Goal: Register for event/course

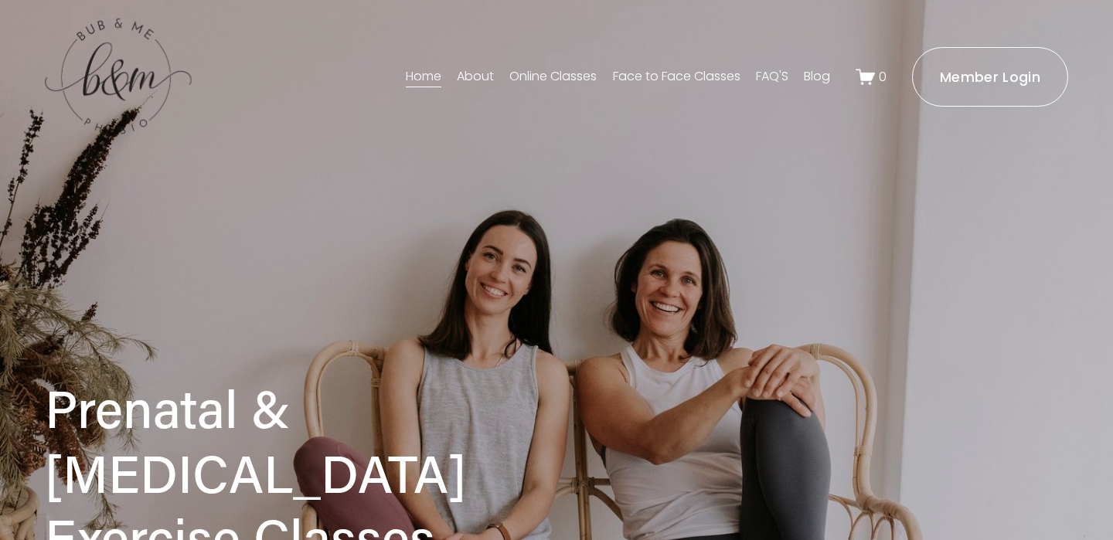
click at [695, 77] on link "Face to Face Classes" at bounding box center [677, 76] width 128 height 25
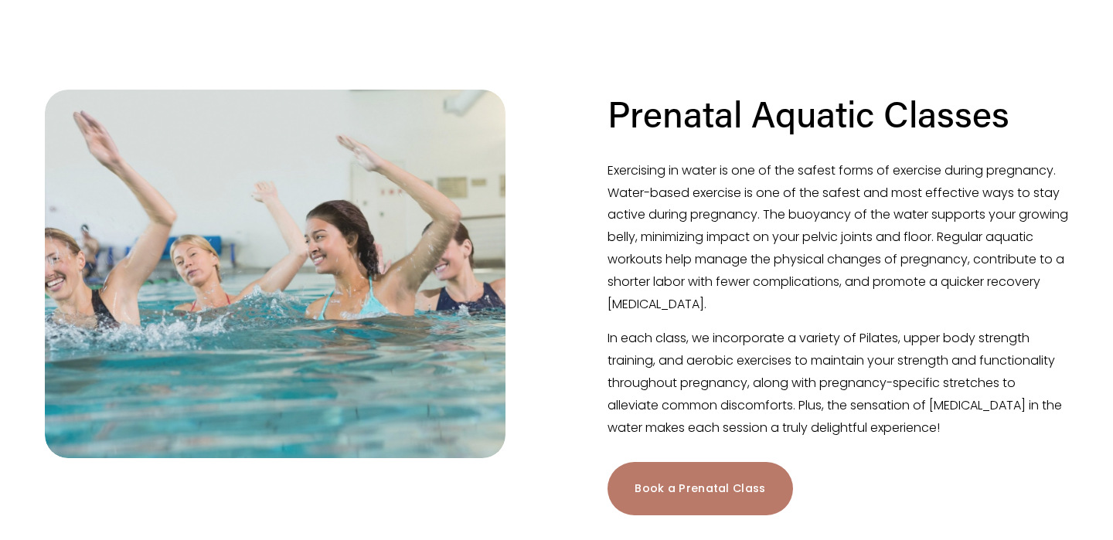
scroll to position [421, 0]
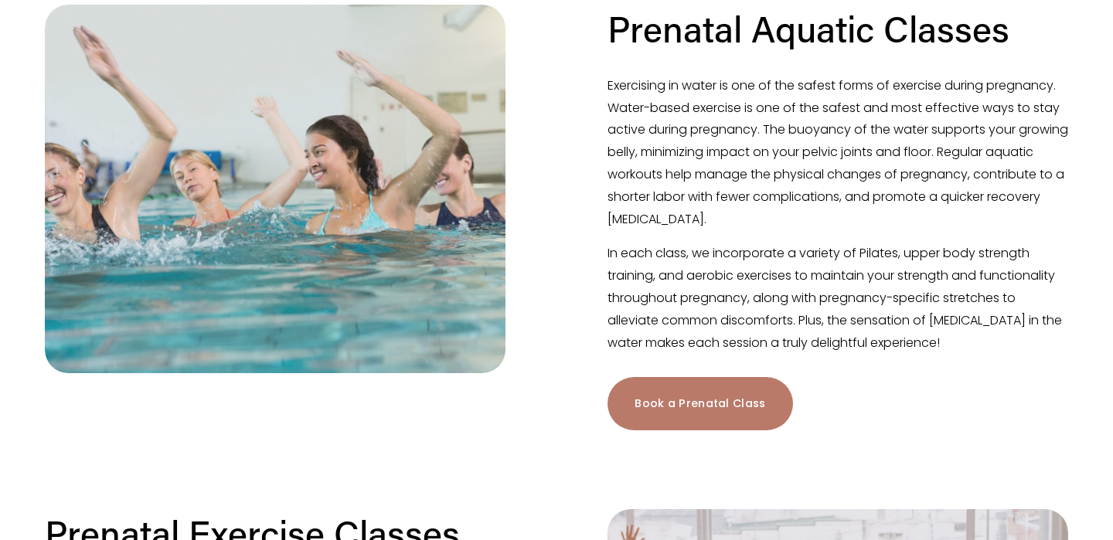
click at [674, 407] on link "Book a Prenatal Class" at bounding box center [700, 403] width 185 height 53
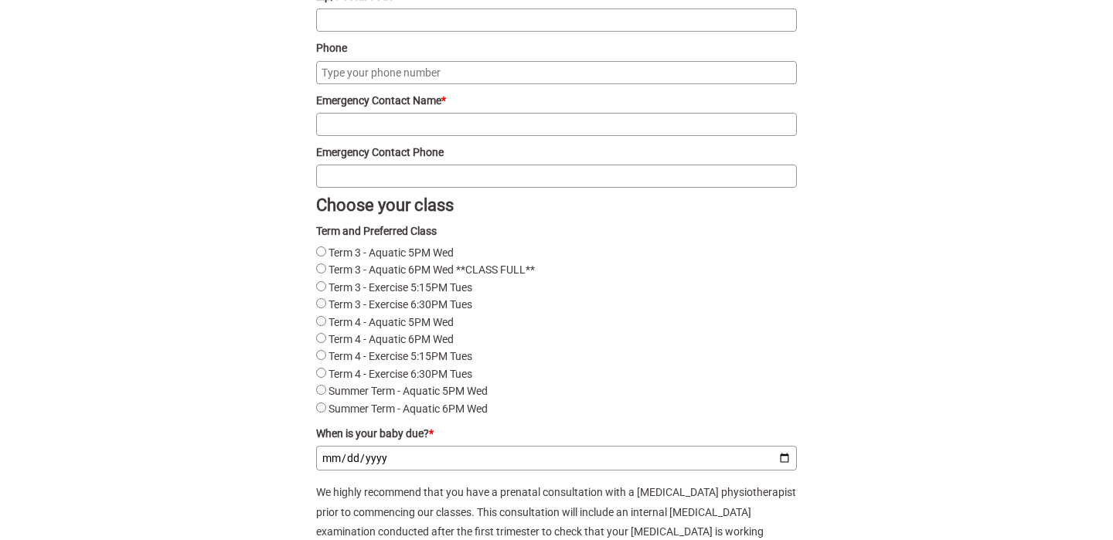
scroll to position [1979, 0]
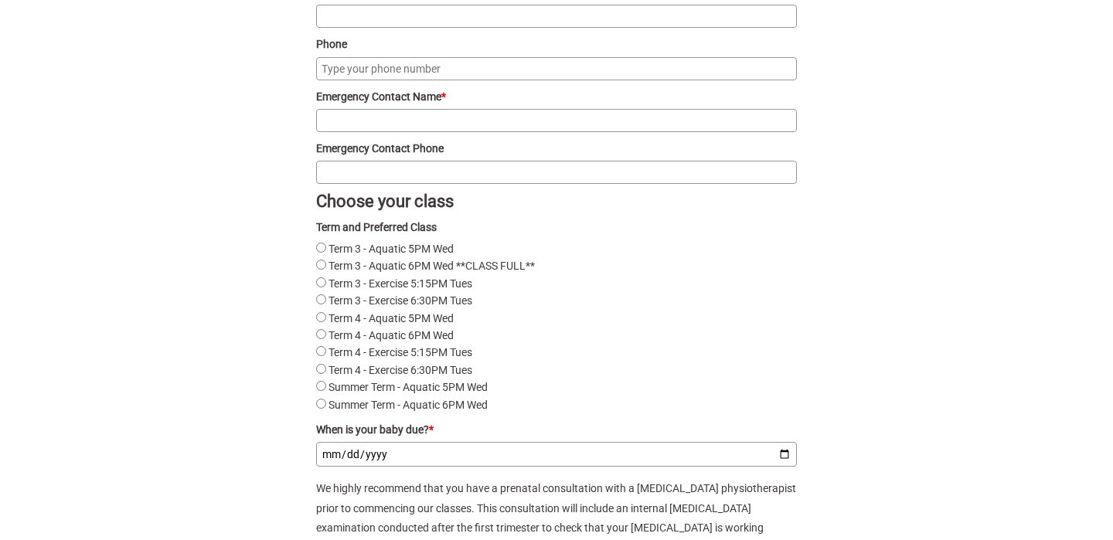
click at [320, 322] on Wed"] "Term 4 - Aquatic 5PM Wed" at bounding box center [321, 317] width 10 height 10
radio Wed"] "true"
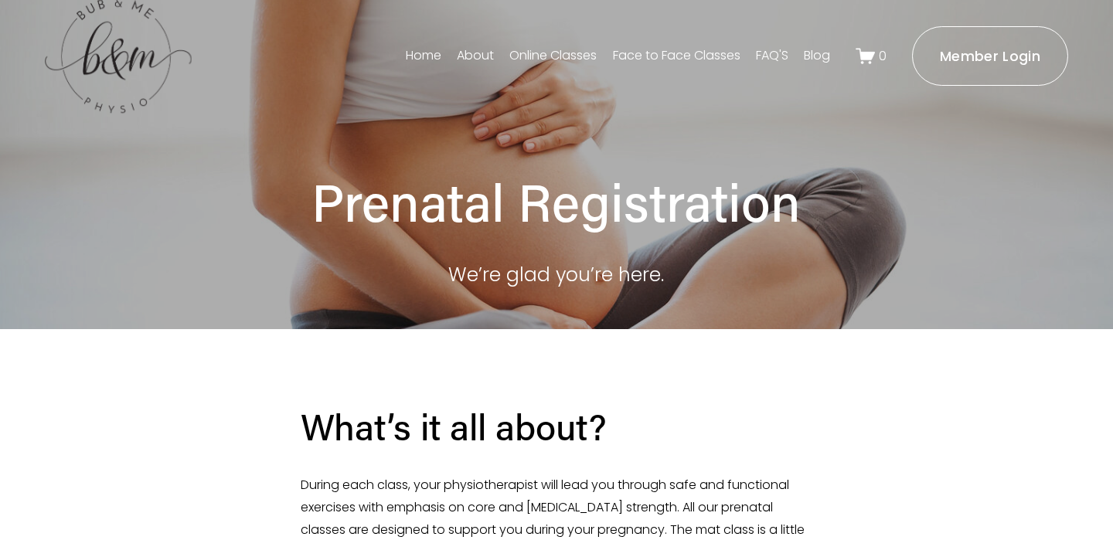
scroll to position [0, 0]
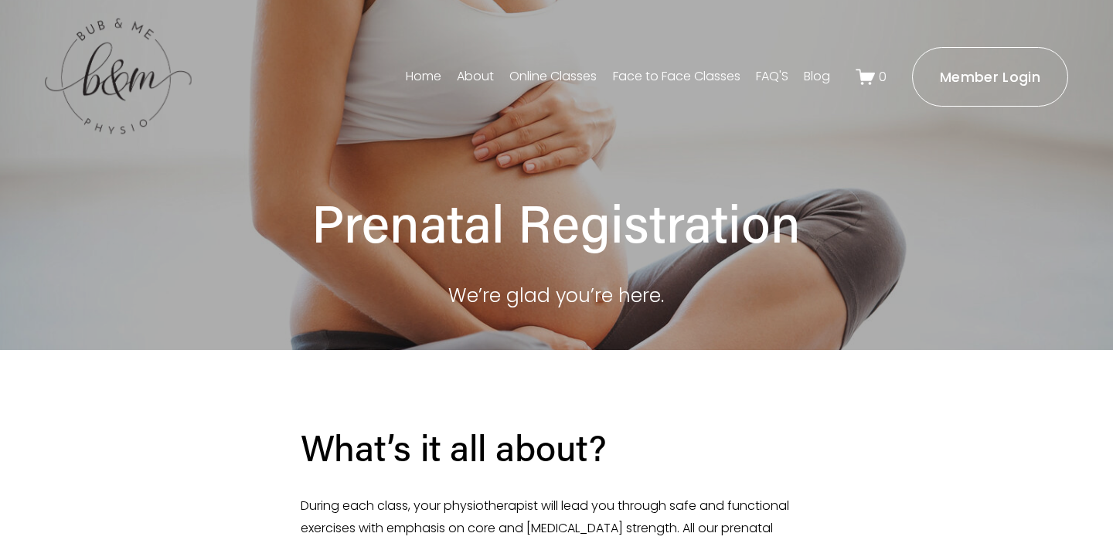
click at [465, 81] on link "About" at bounding box center [475, 76] width 37 height 25
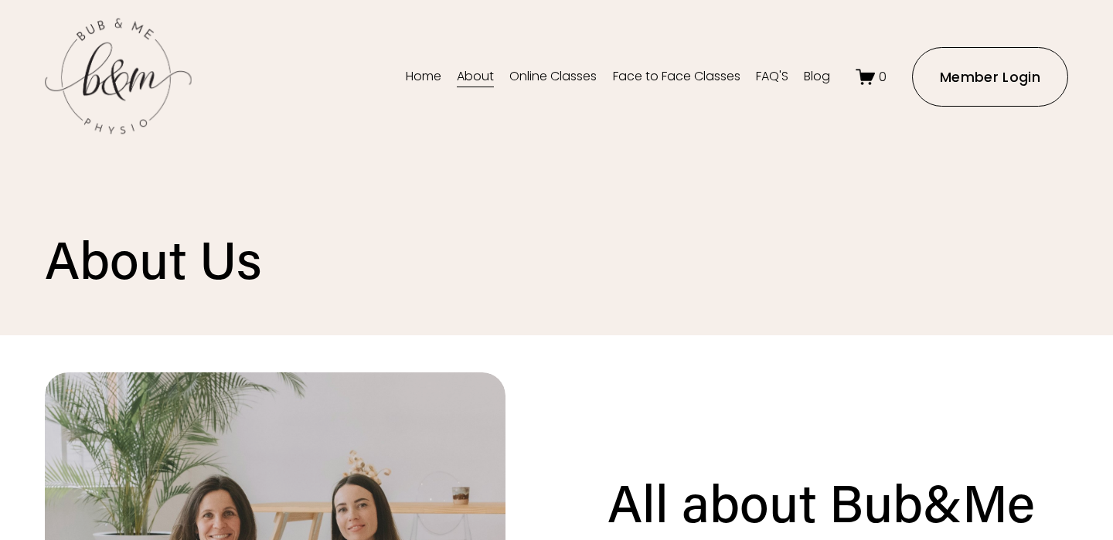
click at [772, 77] on link "FAQ'S" at bounding box center [772, 76] width 32 height 25
